Goal: Find contact information: Find contact information

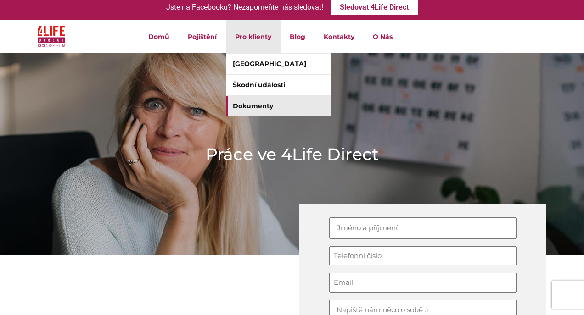
click at [251, 106] on link "Dokumenty" at bounding box center [279, 106] width 106 height 21
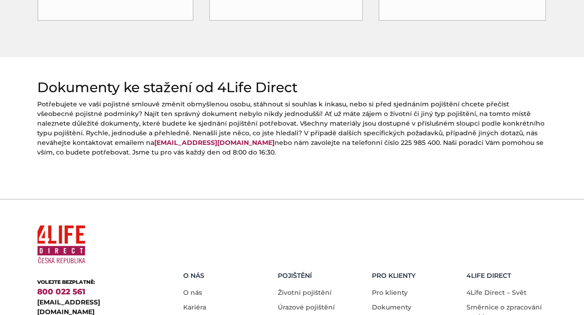
scroll to position [394, 0]
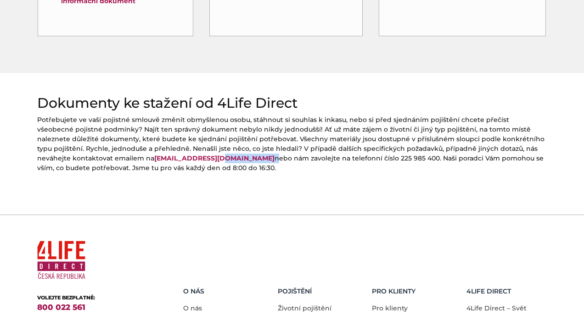
drag, startPoint x: 148, startPoint y: 162, endPoint x: 135, endPoint y: 163, distance: 12.9
click at [135, 163] on p "Potřebujete ve vaší pojistné smlouvě změnit obmyšlenou osobu, stáhnout si souhl…" at bounding box center [292, 144] width 510 height 58
click at [77, 192] on div at bounding box center [292, 197] width 584 height 34
drag, startPoint x: 147, startPoint y: 159, endPoint x: 79, endPoint y: 160, distance: 68.4
click at [79, 160] on p "Potřebujete ve vaší pojistné smlouvě změnit obmyšlenou osobu, stáhnout si souhl…" at bounding box center [292, 144] width 510 height 58
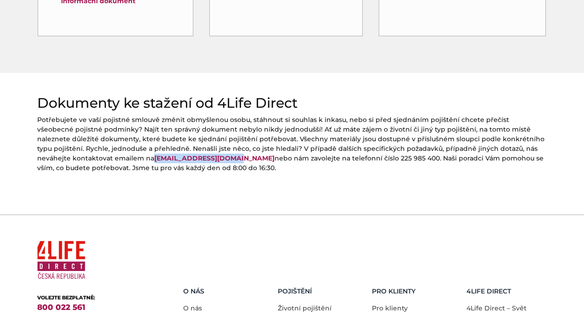
copy link "[EMAIL_ADDRESS][DOMAIN_NAME]"
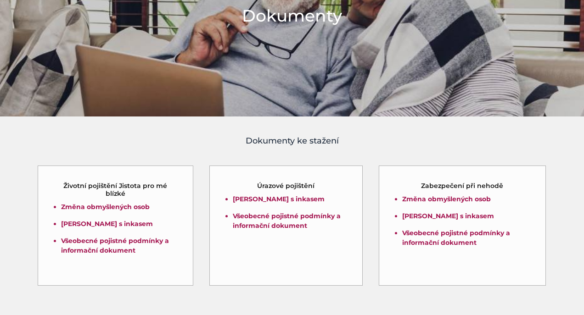
scroll to position [151, 0]
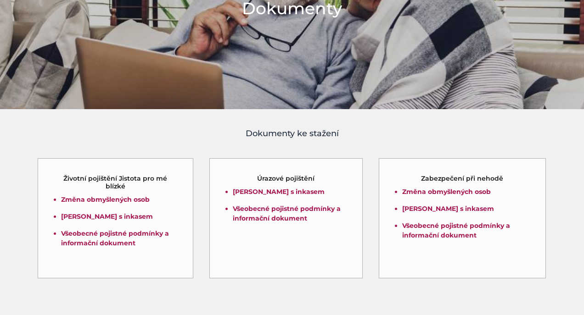
drag, startPoint x: 126, startPoint y: 186, endPoint x: 52, endPoint y: 186, distance: 74.4
click at [51, 186] on div "Životní pojištění Jistota pro mé blízké Změna obmyšlených osob Souhlas s inkase…" at bounding box center [116, 218] width 156 height 120
drag, startPoint x: 51, startPoint y: 175, endPoint x: 87, endPoint y: 179, distance: 36.5
click at [87, 179] on div "Životní pojištění Jistota pro mé blízké Změna obmyšlených osob Souhlas s inkase…" at bounding box center [116, 218] width 156 height 120
drag, startPoint x: 131, startPoint y: 186, endPoint x: 101, endPoint y: 185, distance: 30.8
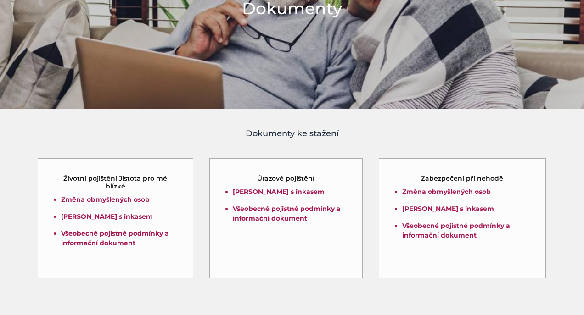
click at [101, 185] on h5 "Životní pojištění Jistota pro mé blízké" at bounding box center [115, 183] width 123 height 16
